Goal: Information Seeking & Learning: Find specific fact

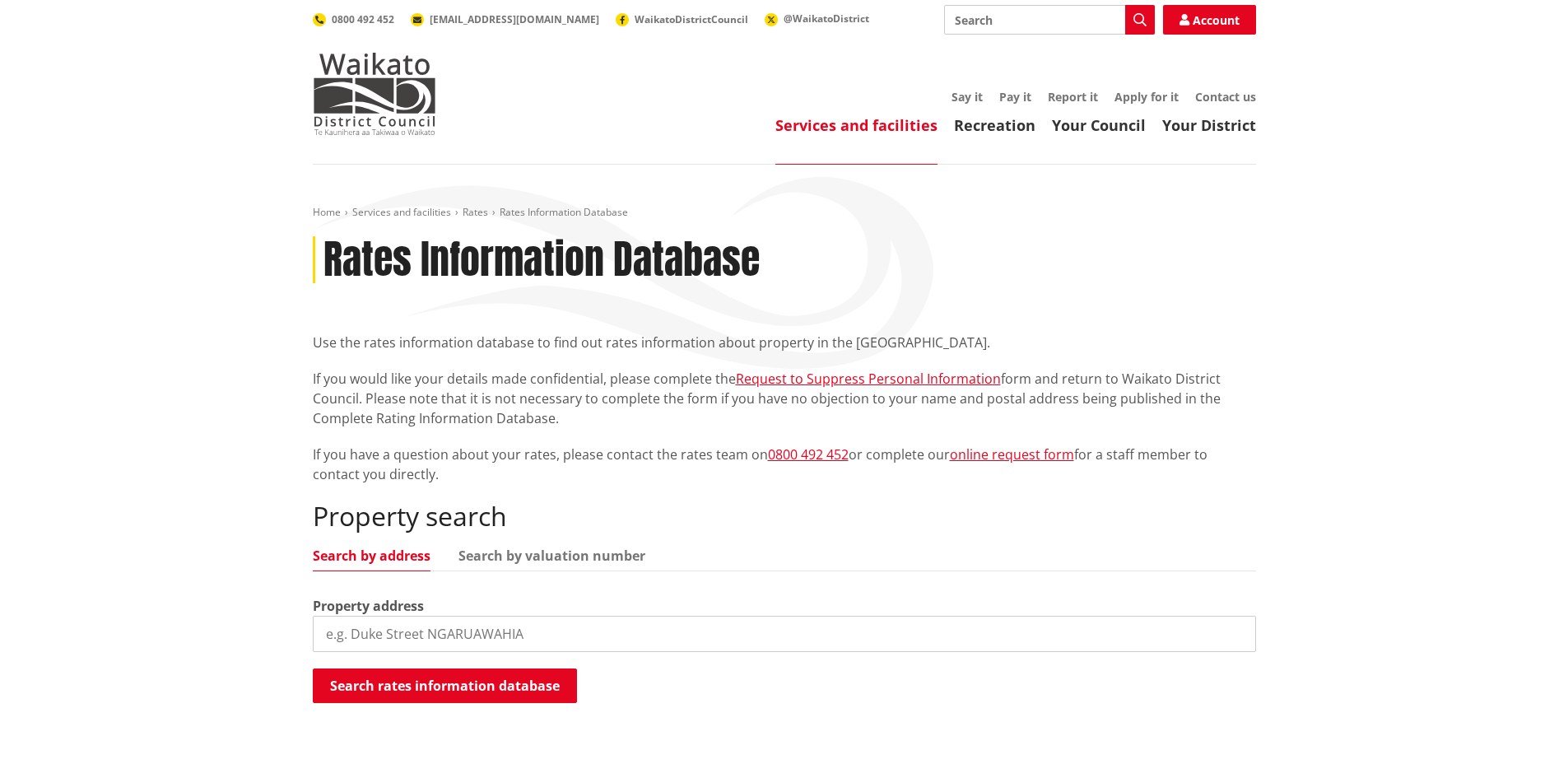
click at [382, 637] on input "search" at bounding box center [784, 634] width 943 height 36
click at [430, 642] on input "search" at bounding box center [784, 634] width 943 height 36
paste input "[STREET_ADDRESS]"
type input "[STREET_ADDRESS]"
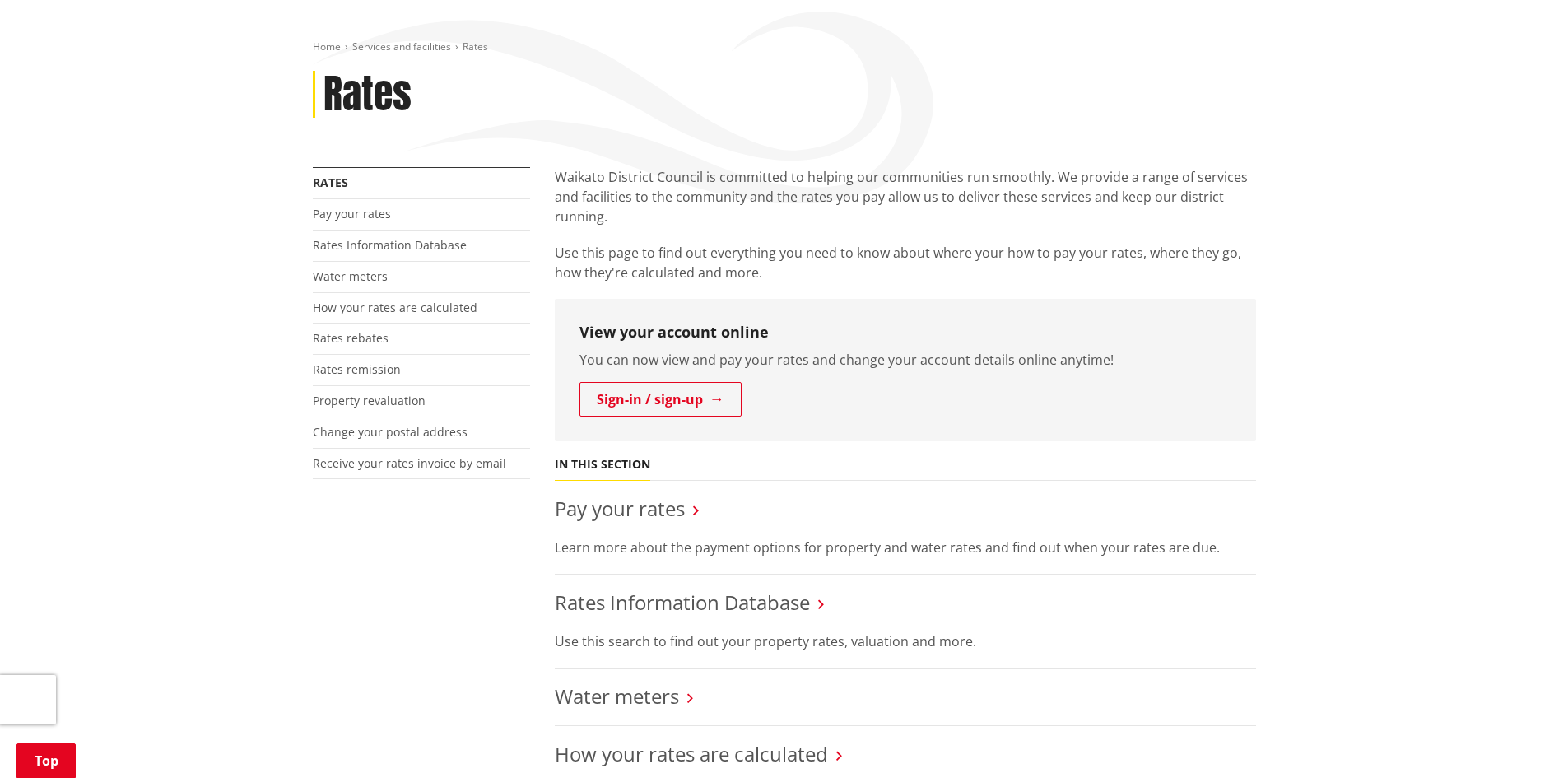
scroll to position [165, 0]
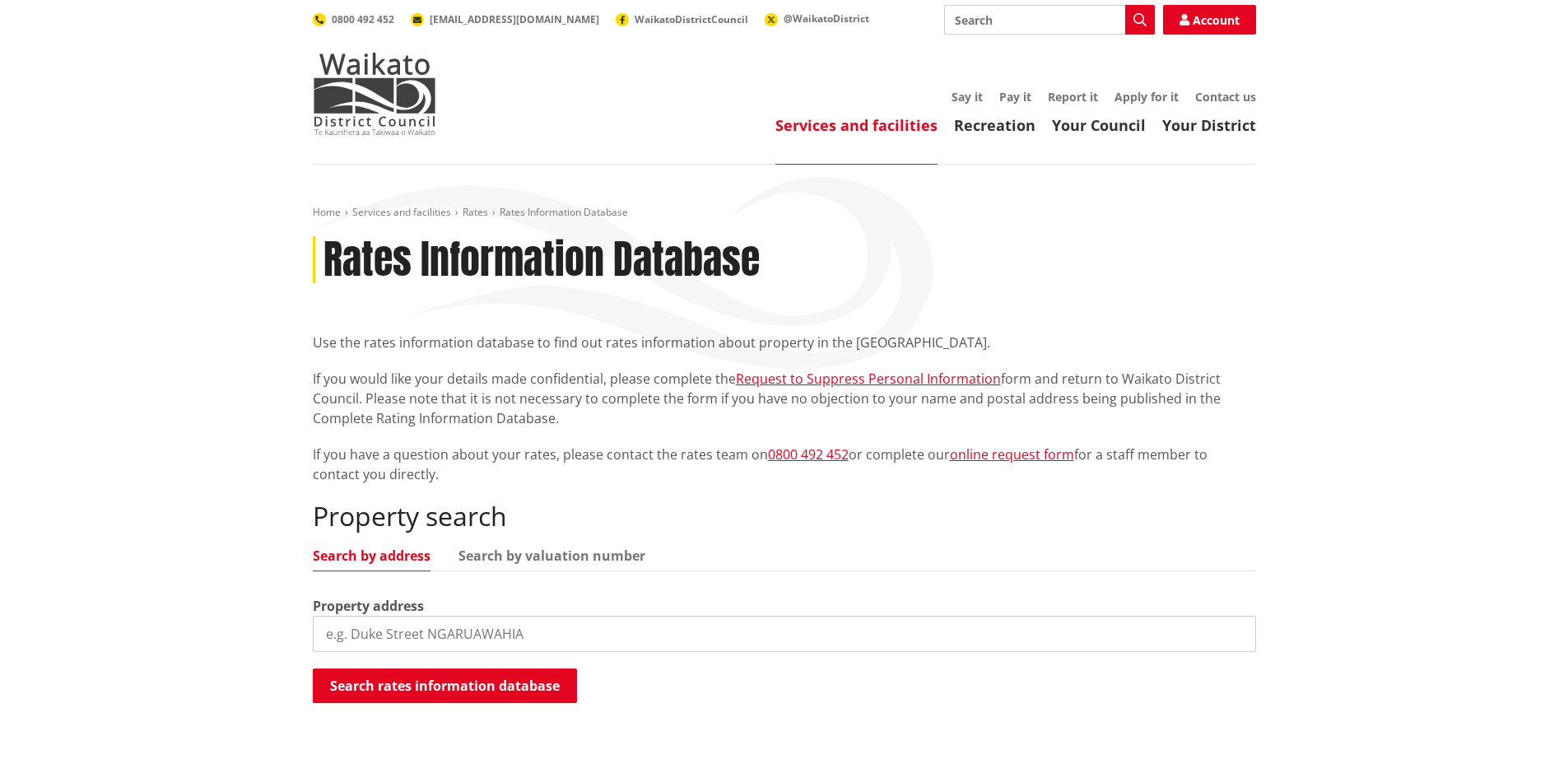
drag, startPoint x: 0, startPoint y: 0, endPoint x: 467, endPoint y: 631, distance: 785.0
click at [467, 631] on input "search" at bounding box center [784, 634] width 943 height 36
paste input "[STREET_ADDRESS]"
type input "[STREET_ADDRESS]"
click at [556, 565] on ul "Search by address Search by valuation number" at bounding box center [784, 559] width 943 height 22
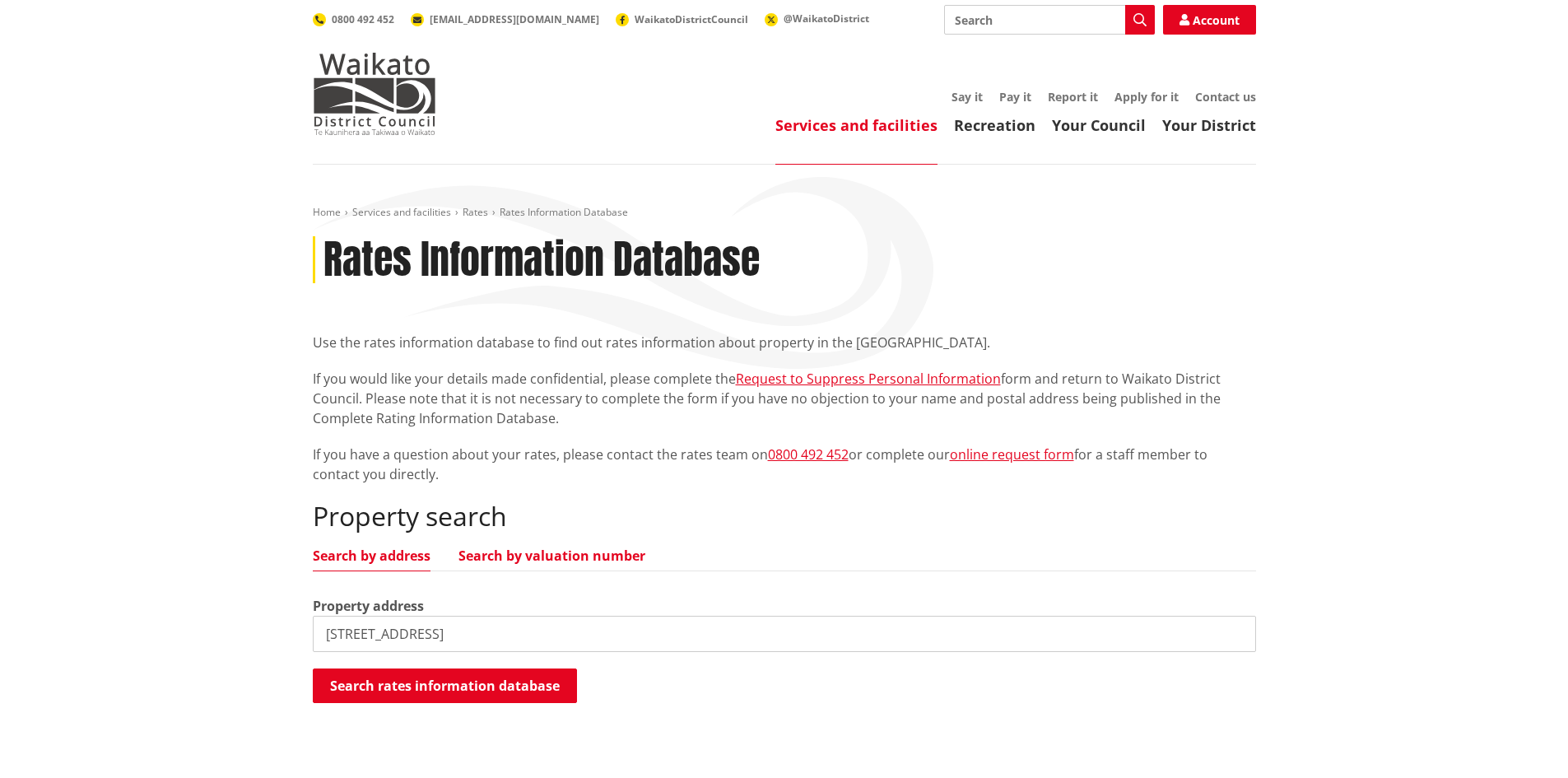
click at [557, 558] on link "Search by valuation number" at bounding box center [551, 555] width 186 height 13
click at [408, 551] on link "Search by address" at bounding box center [371, 555] width 118 height 13
click at [498, 616] on input "[STREET_ADDRESS]" at bounding box center [784, 634] width 943 height 36
click at [475, 701] on button "Search rates information database" at bounding box center [444, 685] width 264 height 35
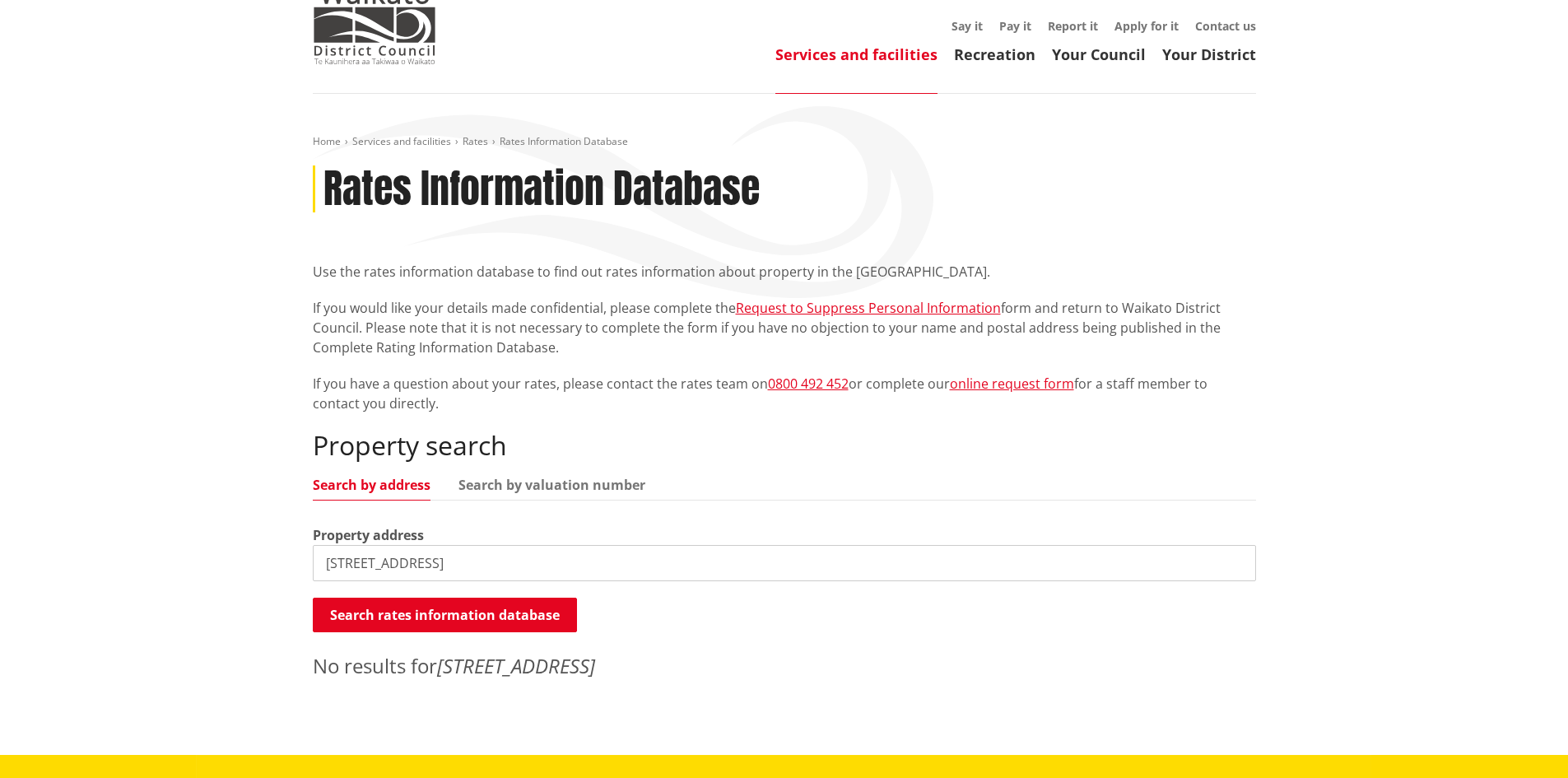
scroll to position [165, 0]
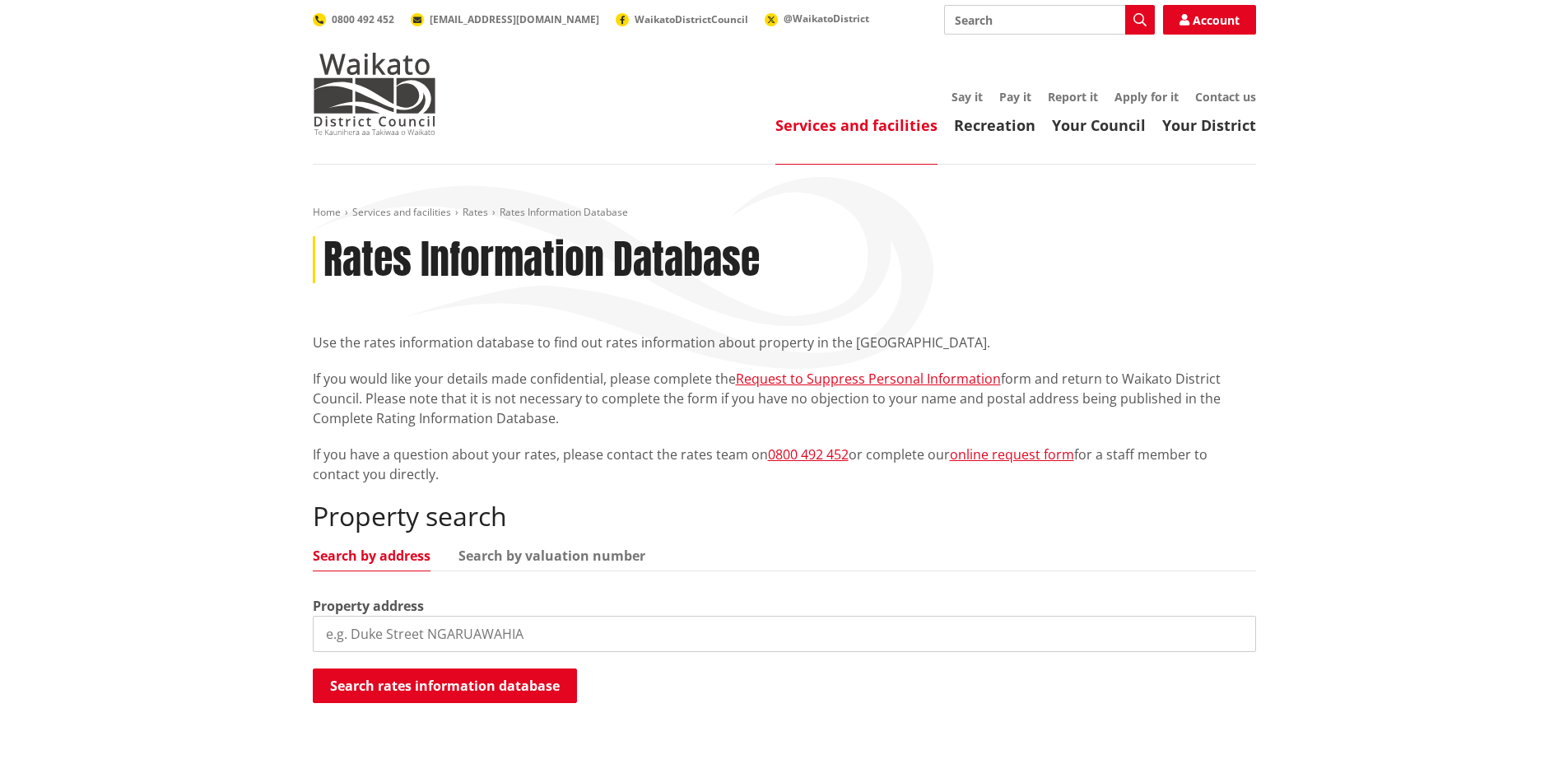
click at [372, 639] on input "search" at bounding box center [784, 634] width 943 height 36
paste input "[STREET_ADDRESS]"
type input "[STREET_ADDRESS]"
click at [475, 694] on button "Search rates information database" at bounding box center [444, 685] width 264 height 35
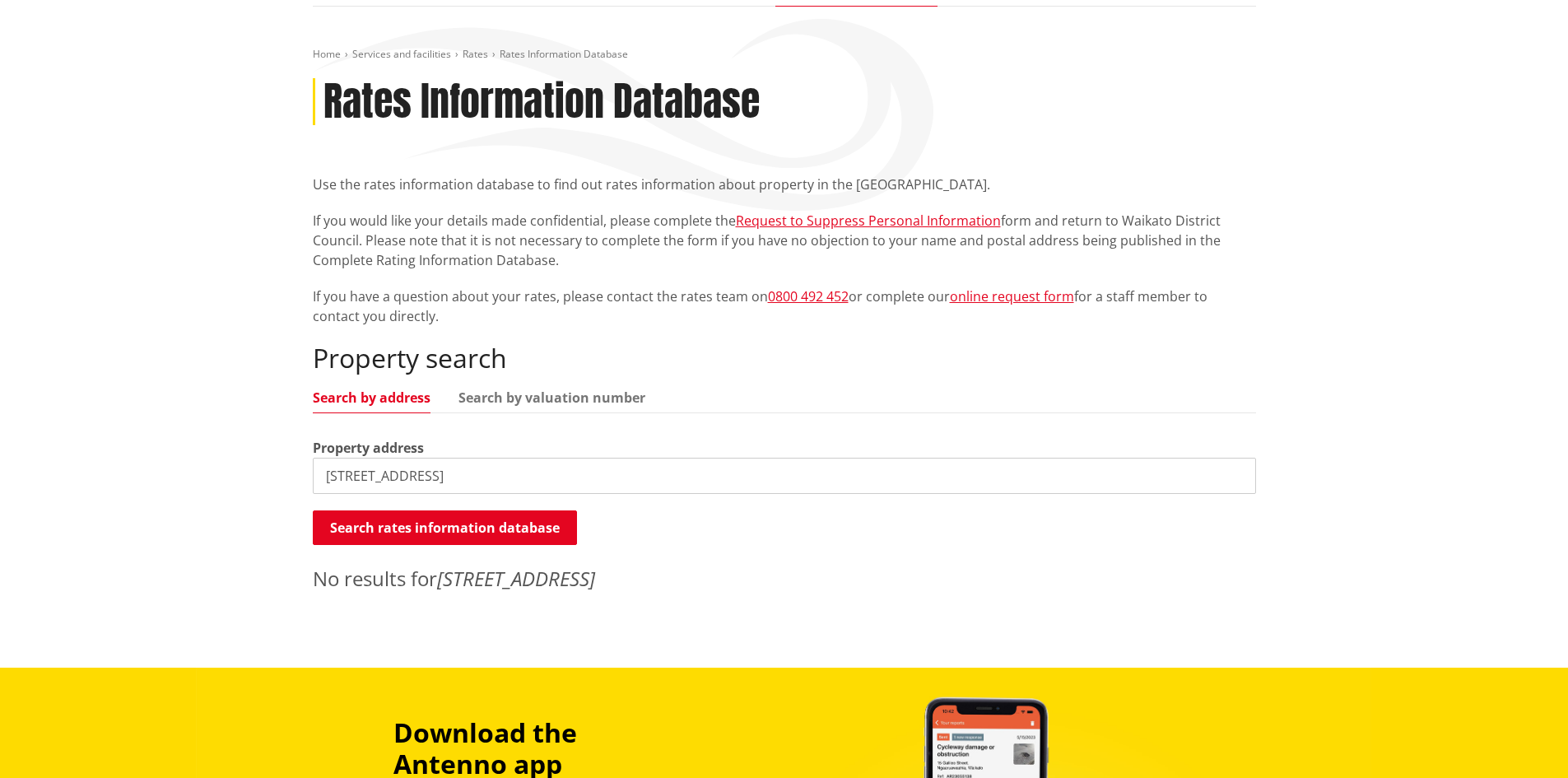
scroll to position [165, 0]
